Goal: Task Accomplishment & Management: Manage account settings

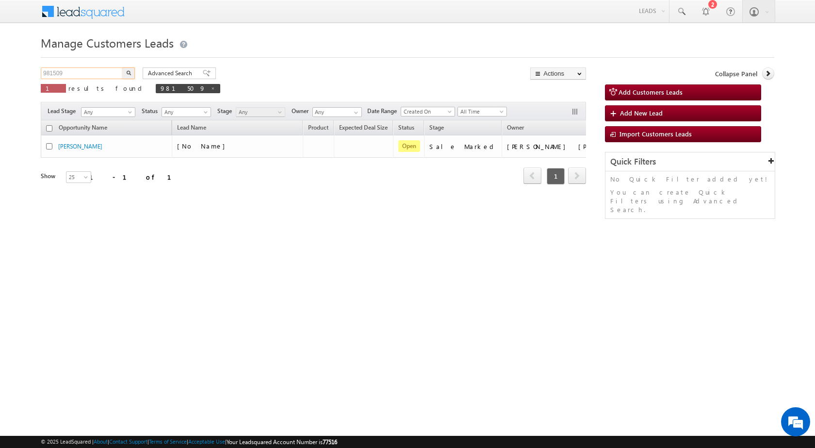
drag, startPoint x: 86, startPoint y: 76, endPoint x: 16, endPoint y: 74, distance: 69.9
click at [16, 74] on body "Menu [PERSON_NAME] sitar a7@ks erve." at bounding box center [407, 137] width 815 height 275
paste input "11"
type input "981511"
click at [127, 70] on button "button" at bounding box center [128, 73] width 13 height 12
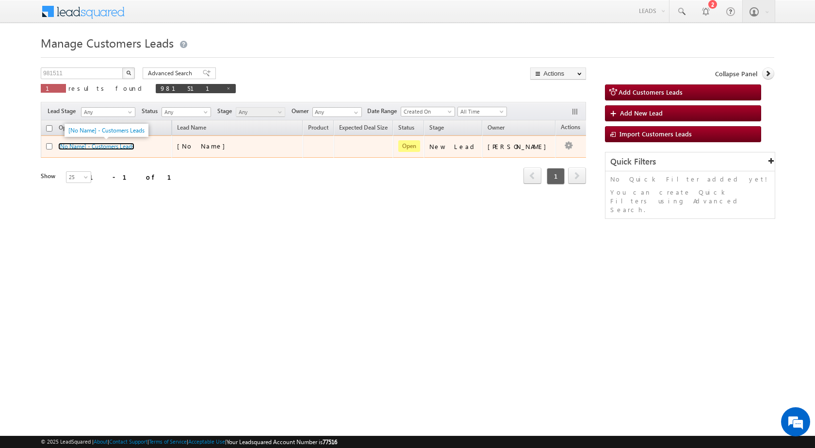
click at [85, 149] on link "[No Name] - Customers Leads" at bounding box center [96, 146] width 76 height 7
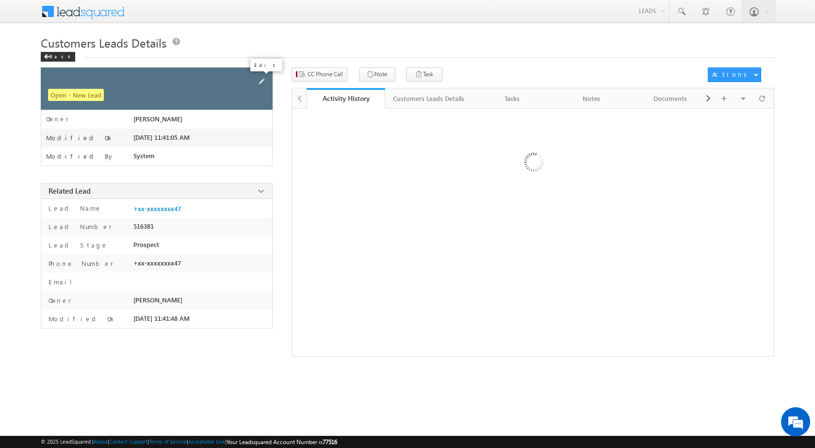
click at [261, 79] on span at bounding box center [261, 81] width 11 height 11
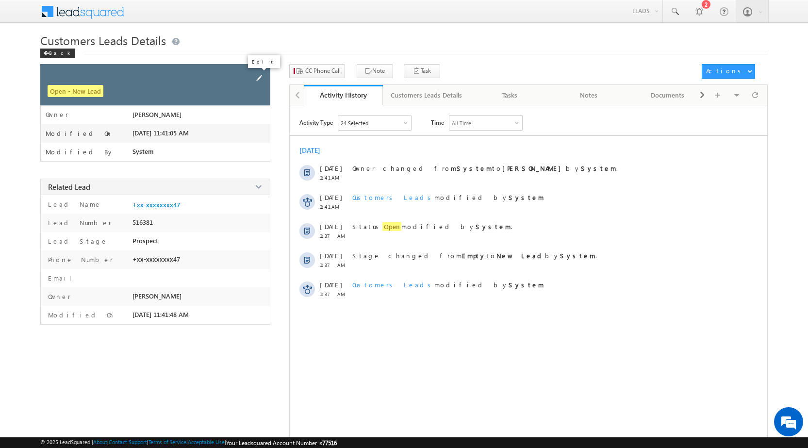
click at [263, 76] on span at bounding box center [259, 78] width 11 height 11
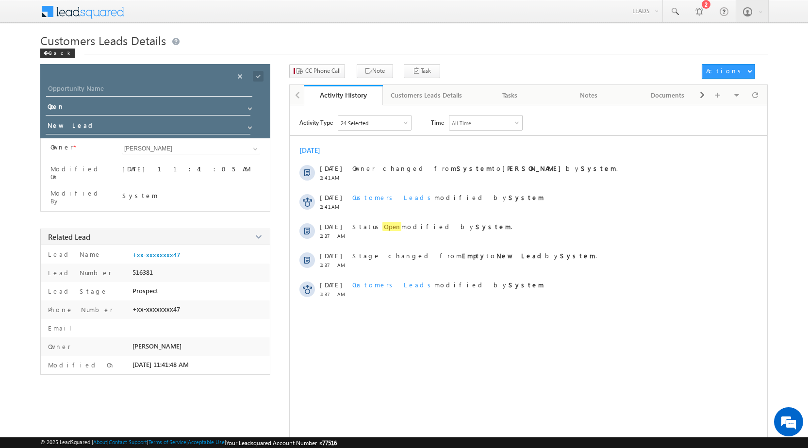
click at [175, 97] on div at bounding box center [161, 91] width 230 height 17
click at [175, 89] on input "Opportunity Name" at bounding box center [149, 90] width 206 height 14
paste input "DEENDAYAL"
type input "DEENDAYAL"
click at [261, 79] on span at bounding box center [258, 76] width 11 height 11
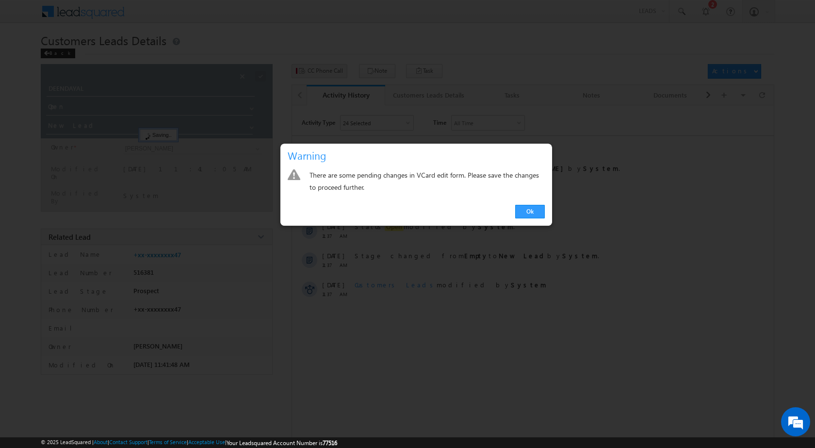
click at [331, 68] on div at bounding box center [407, 224] width 815 height 448
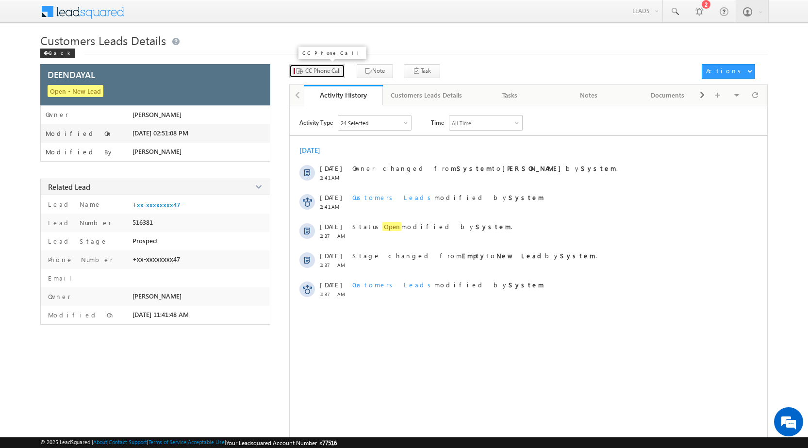
click at [330, 66] on button "CC Phone Call" at bounding box center [317, 71] width 56 height 14
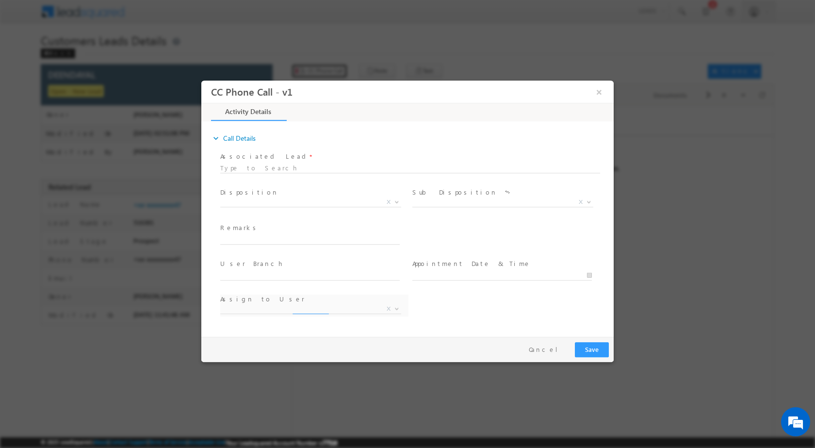
select select "himanshu.singh@sgrlimited.in"
click at [397, 200] on b at bounding box center [397, 200] width 6 height 3
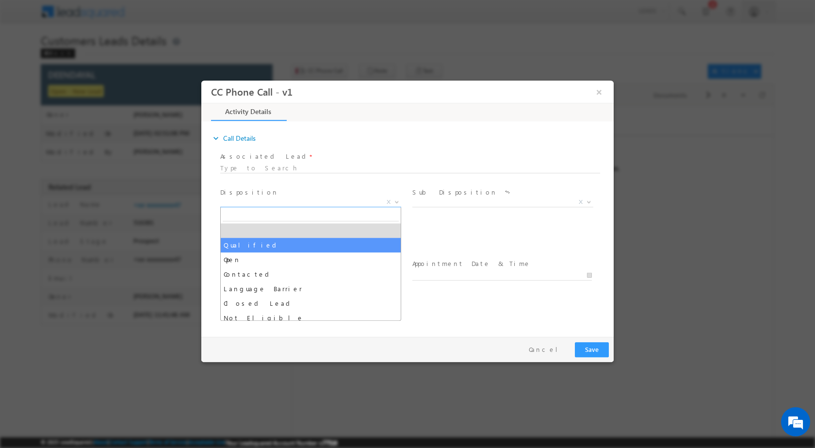
select select "Qualified"
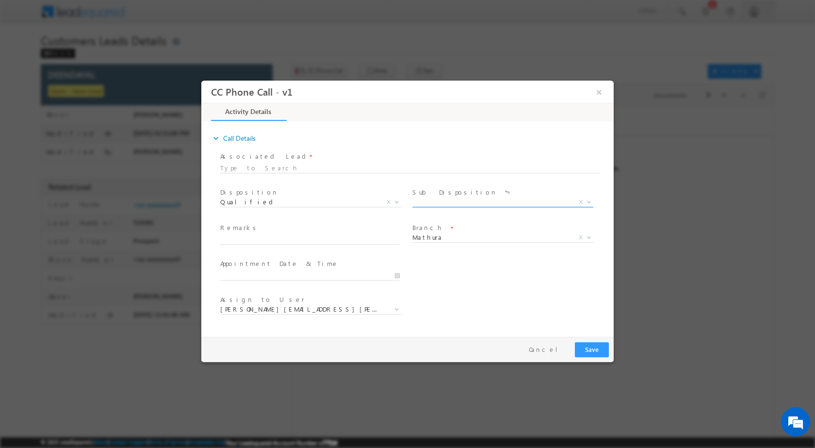
click at [582, 201] on span "X" at bounding box center [581, 201] width 4 height 9
click at [593, 198] on span at bounding box center [588, 201] width 10 height 13
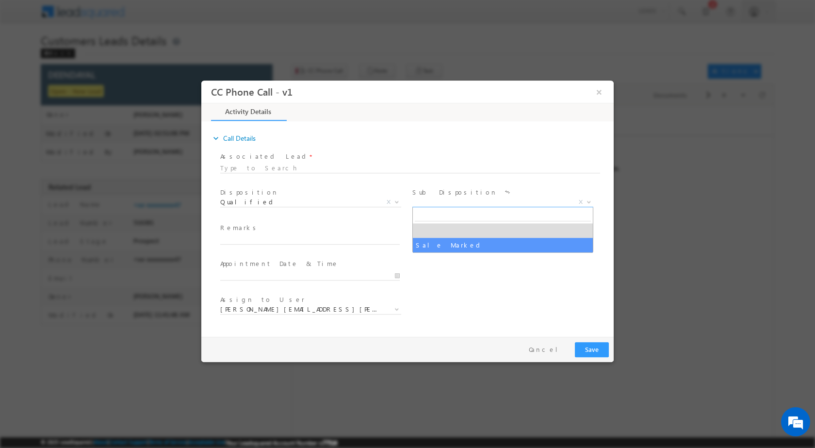
select select "Sale Marked"
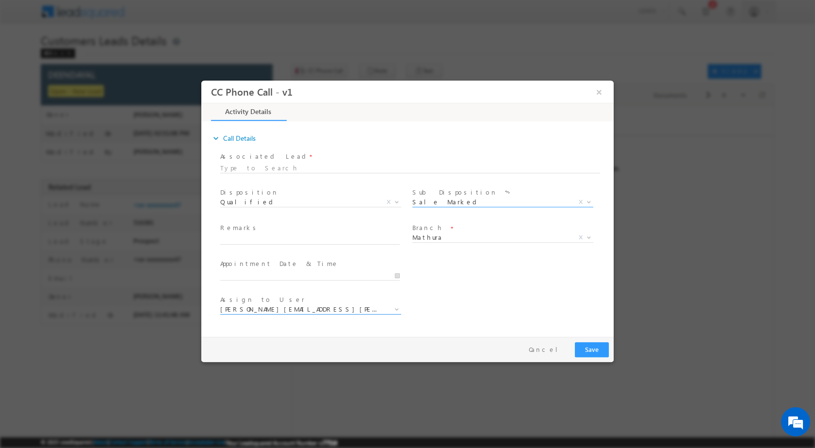
click at [393, 308] on span at bounding box center [396, 308] width 10 height 13
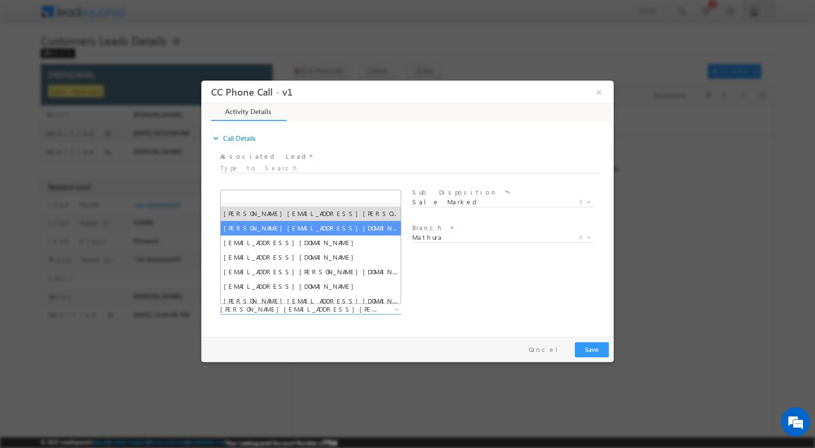
click at [461, 289] on div "User Branch * Appointment Date & Time *" at bounding box center [415, 274] width 395 height 36
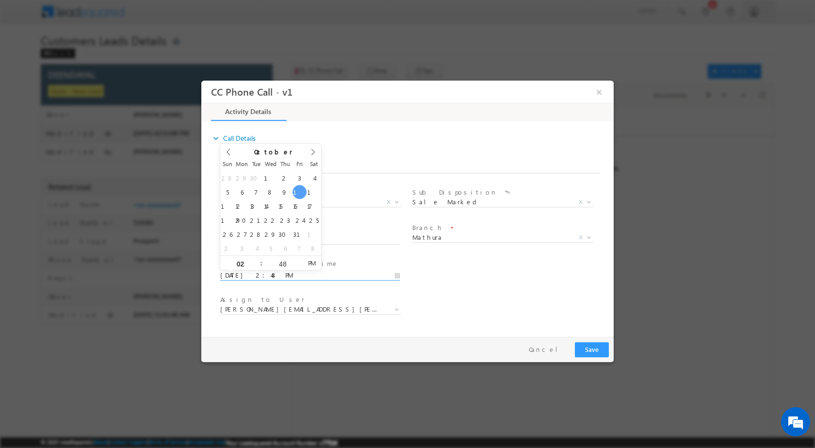
click at [397, 272] on input "10/10/2025 2:48 PM" at bounding box center [309, 275] width 179 height 10
type input "10/11/2025 2:48 PM"
type input "12"
type input "10/11/2025 12:48 PM"
click at [281, 264] on input "48" at bounding box center [282, 263] width 40 height 6
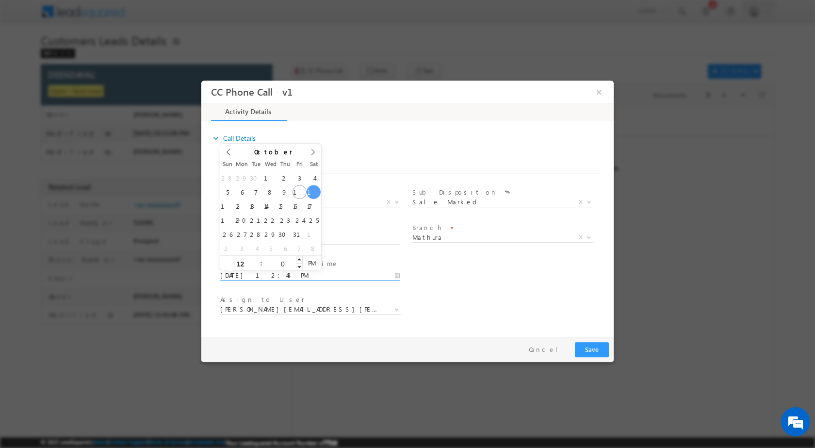
type input "00"
type input "10/11/2025 12:00 PM"
click at [435, 292] on div "Assign to User * himanshu.singh@sgrlimited.in jeetu.chaudhary@sgrlimited.in kri…" at bounding box center [415, 310] width 395 height 36
click at [394, 307] on b at bounding box center [397, 308] width 6 height 3
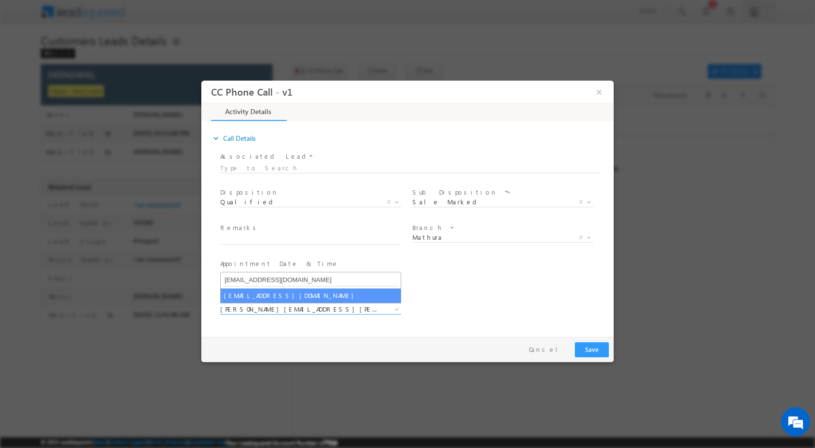
type input "santosh.kumar2@sgrlimited.in"
select select "santosh.kumar2@sgrlimited.in"
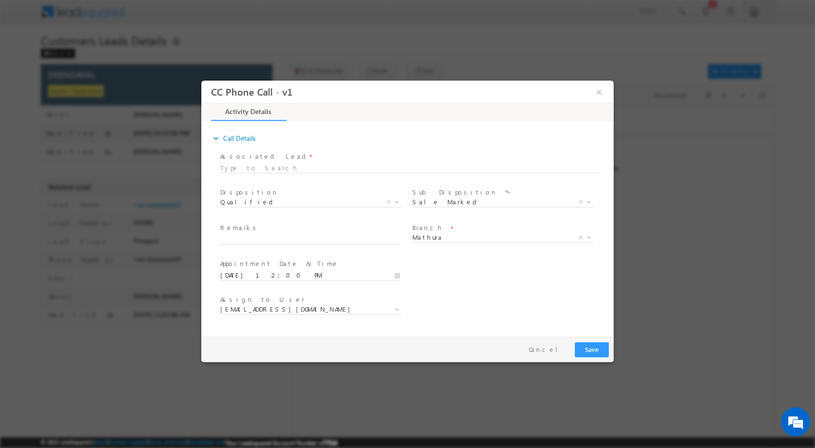
click at [338, 229] on span "Remarks *" at bounding box center [309, 228] width 179 height 11
click at [337, 231] on span "Remarks *" at bounding box center [309, 228] width 179 height 11
click at [332, 236] on div "Remarks *" at bounding box center [314, 234] width 188 height 22
click at [341, 242] on input "text" at bounding box center [309, 239] width 179 height 10
paste input "10/10-Customer name is DEENDAYAL Customer age is 45 yrs loan Type is LAP loan a…"
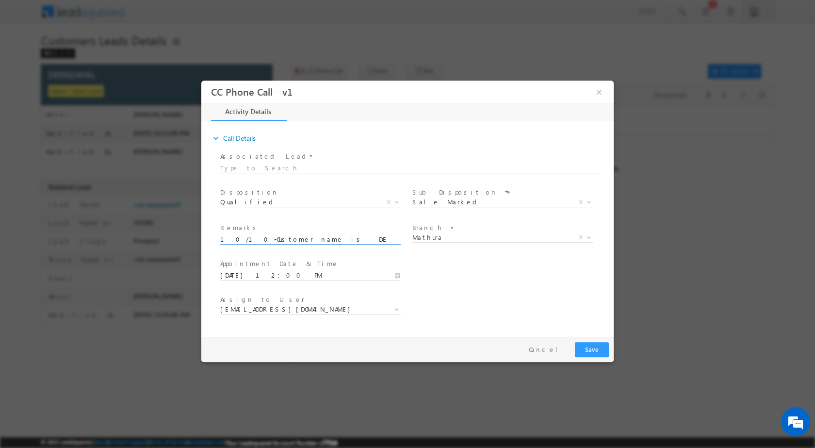
scroll to position [0, 410]
type input "10/10-Customer name is DEENDAYAL Customer age is 45 yrs loan Type is LAP loan a…"
click at [586, 347] on button "Save" at bounding box center [592, 348] width 34 height 15
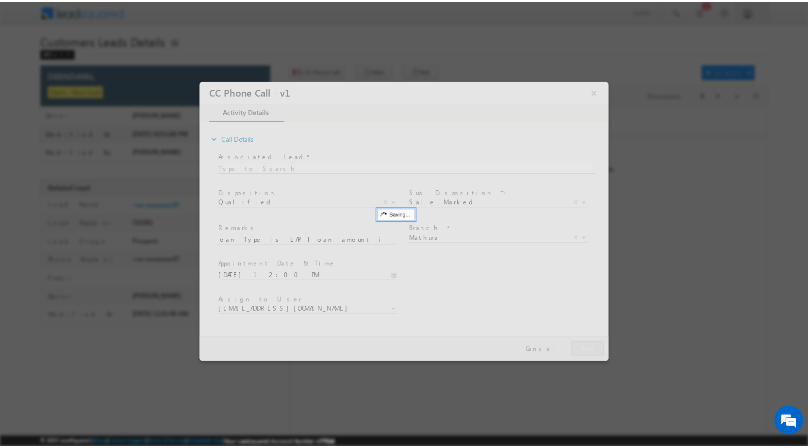
scroll to position [0, 0]
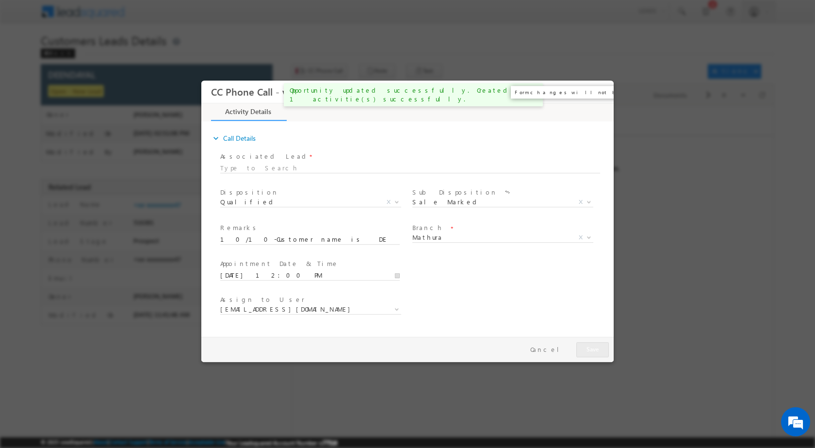
click at [600, 90] on button "×" at bounding box center [599, 91] width 16 height 18
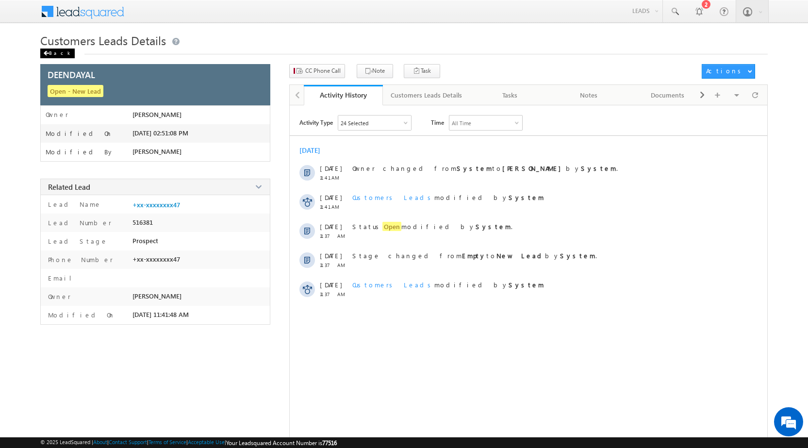
click at [54, 54] on div "Back" at bounding box center [57, 54] width 34 height 10
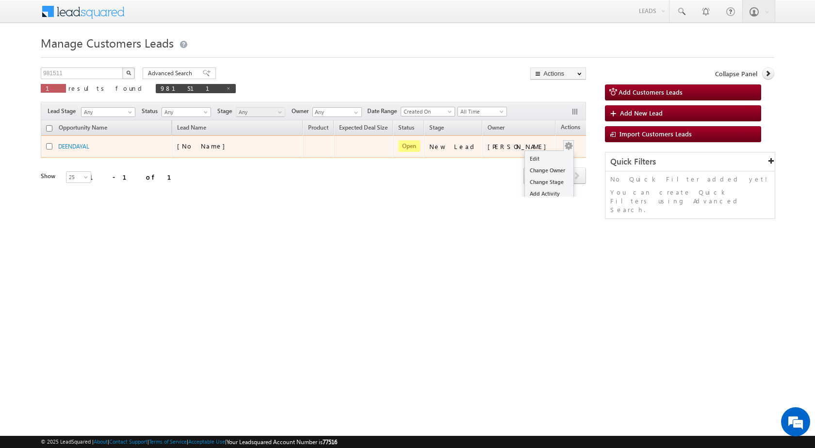
click at [561, 146] on div "Edit Change Owner Change Stage Add Activity Add Task Delete" at bounding box center [569, 146] width 16 height 13
click at [544, 154] on link "Edit" at bounding box center [549, 159] width 49 height 12
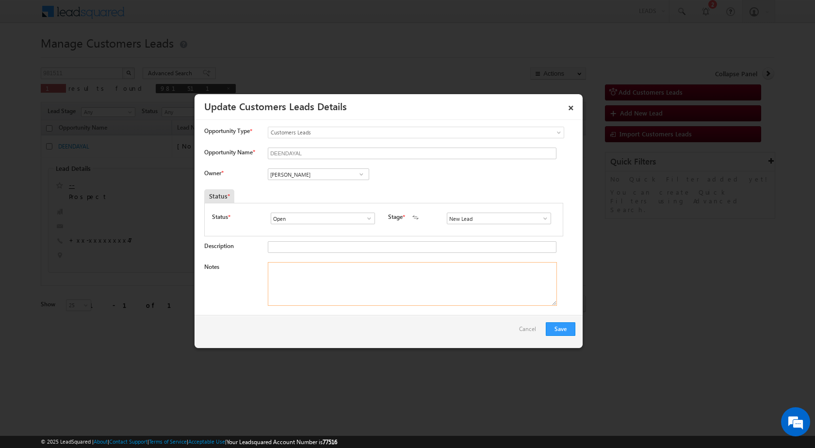
click at [371, 288] on textarea "Notes" at bounding box center [412, 284] width 289 height 44
paste textarea "10/10-Customer name is DEENDAYAL Customer age is 45 yrs loan Type is LAP loan a…"
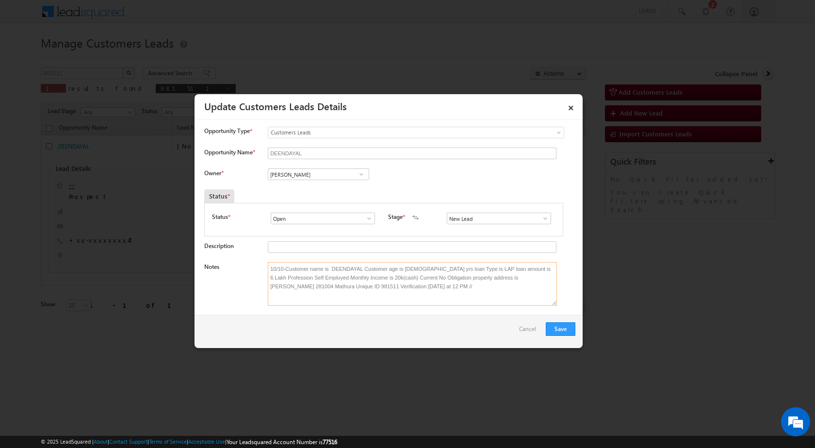
type textarea "10/10-Customer name is DEENDAYAL Customer age is 45 yrs loan Type is LAP loan a…"
click at [363, 175] on span at bounding box center [361, 174] width 10 height 8
paste input "santosh.kumar2@sgrlimited.in"
click at [311, 192] on span "santosh.kumar2@sgrlimited.in" at bounding box center [315, 193] width 87 height 7
type input "Santosh Kumar"
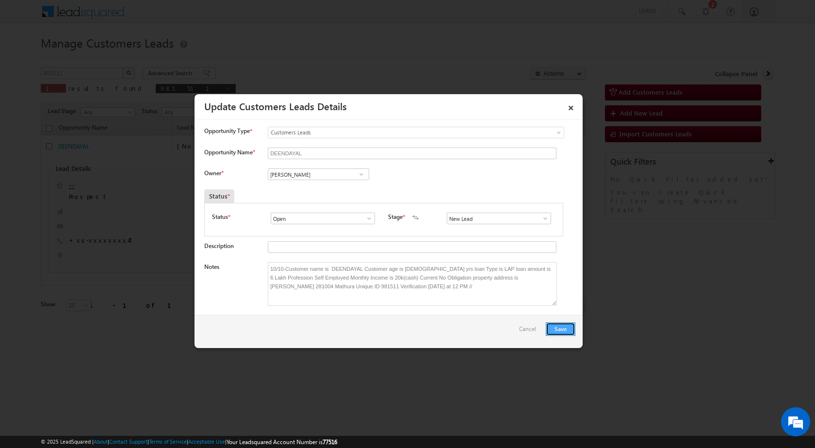
click at [551, 329] on button "Save" at bounding box center [561, 329] width 30 height 14
